Goal: Find contact information: Obtain details needed to contact an individual or organization

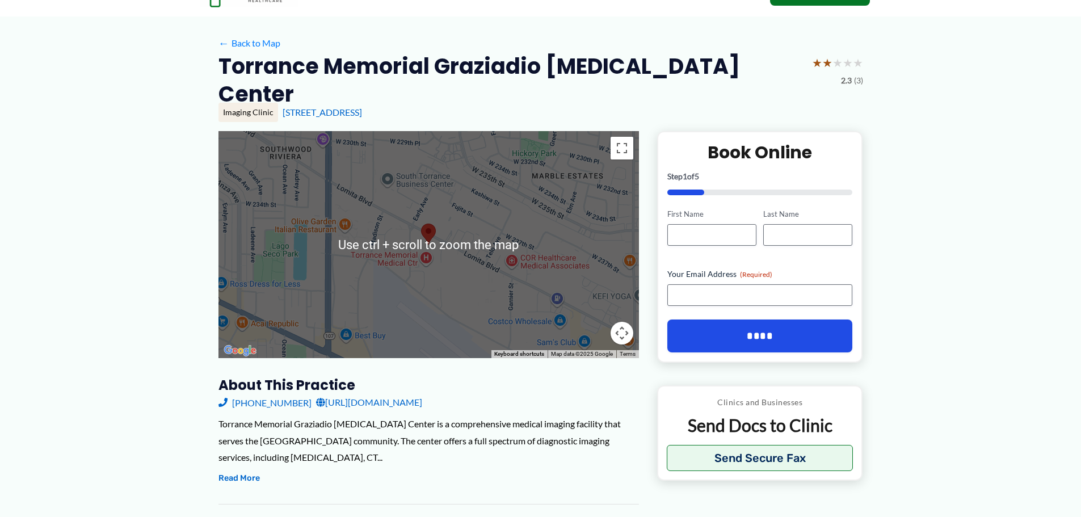
scroll to position [113, 0]
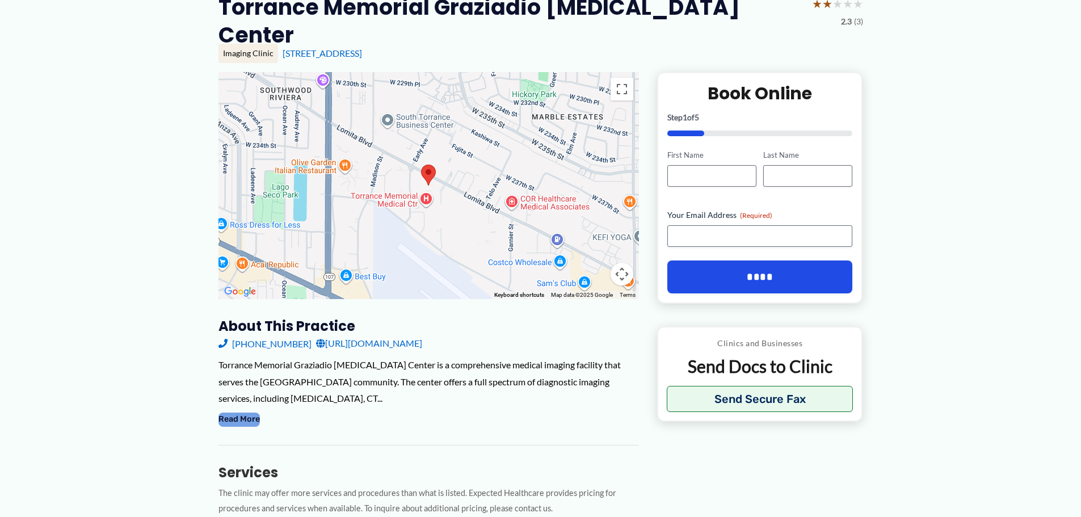
click at [228, 413] on button "Read More" at bounding box center [238, 420] width 41 height 14
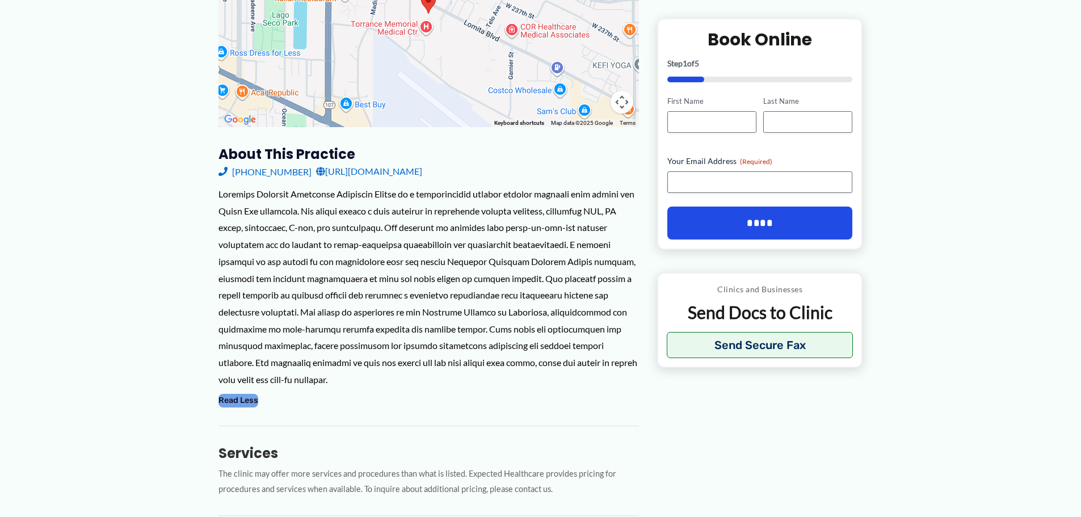
scroll to position [190, 0]
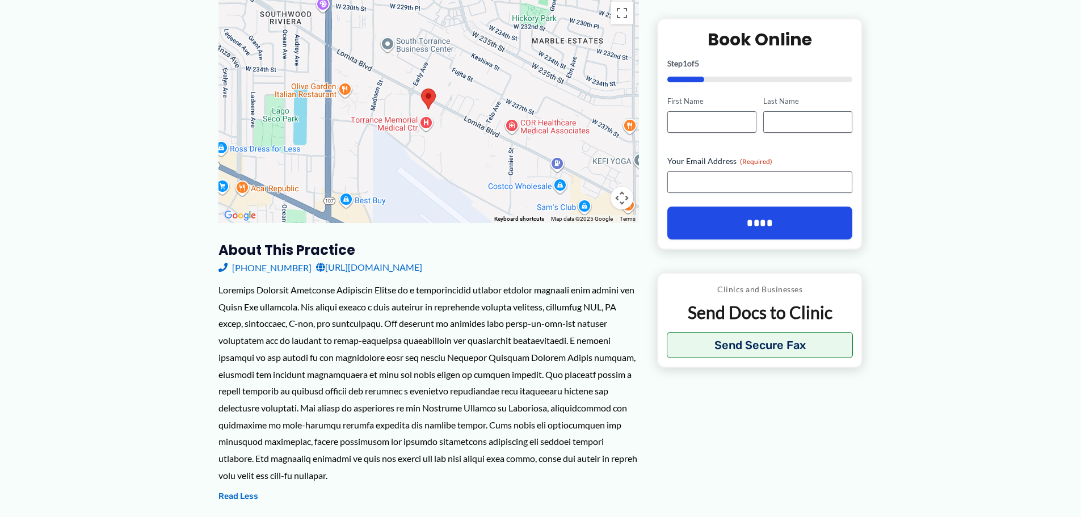
click at [396, 259] on link "[URL][DOMAIN_NAME]" at bounding box center [369, 267] width 106 height 17
